Goal: Information Seeking & Learning: Learn about a topic

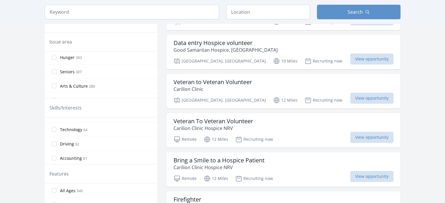
scroll to position [293, 0]
click at [92, 146] on label "Technology 64" at bounding box center [101, 148] width 112 height 12
click at [56, 146] on input "Technology 64" at bounding box center [54, 147] width 5 height 5
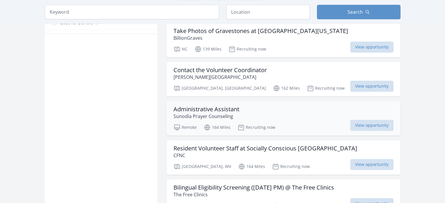
scroll to position [351, 0]
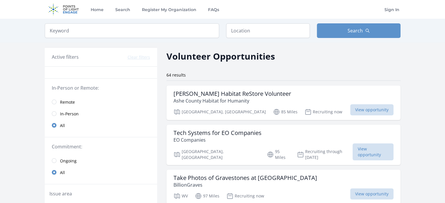
click at [67, 103] on span "Remote" at bounding box center [67, 102] width 15 height 6
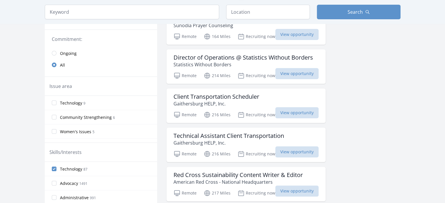
scroll to position [117, 0]
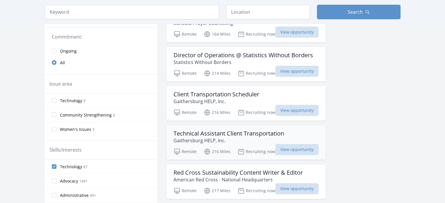
click at [244, 134] on h3 "Technical Assistant Client Transportation" at bounding box center [228, 133] width 111 height 7
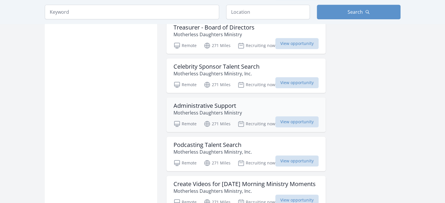
scroll to position [439, 0]
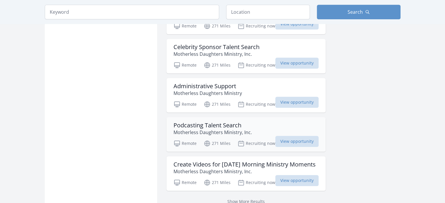
click at [222, 124] on h3 "Podcasting Talent Search" at bounding box center [212, 125] width 78 height 7
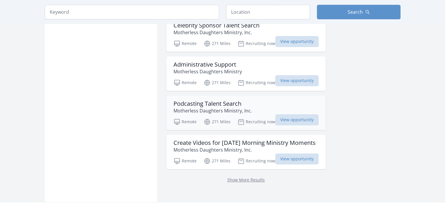
scroll to position [527, 0]
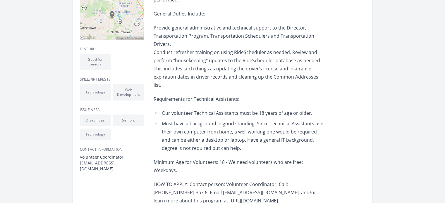
scroll to position [146, 0]
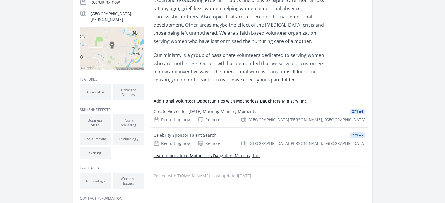
scroll to position [146, 0]
